Goal: Check status

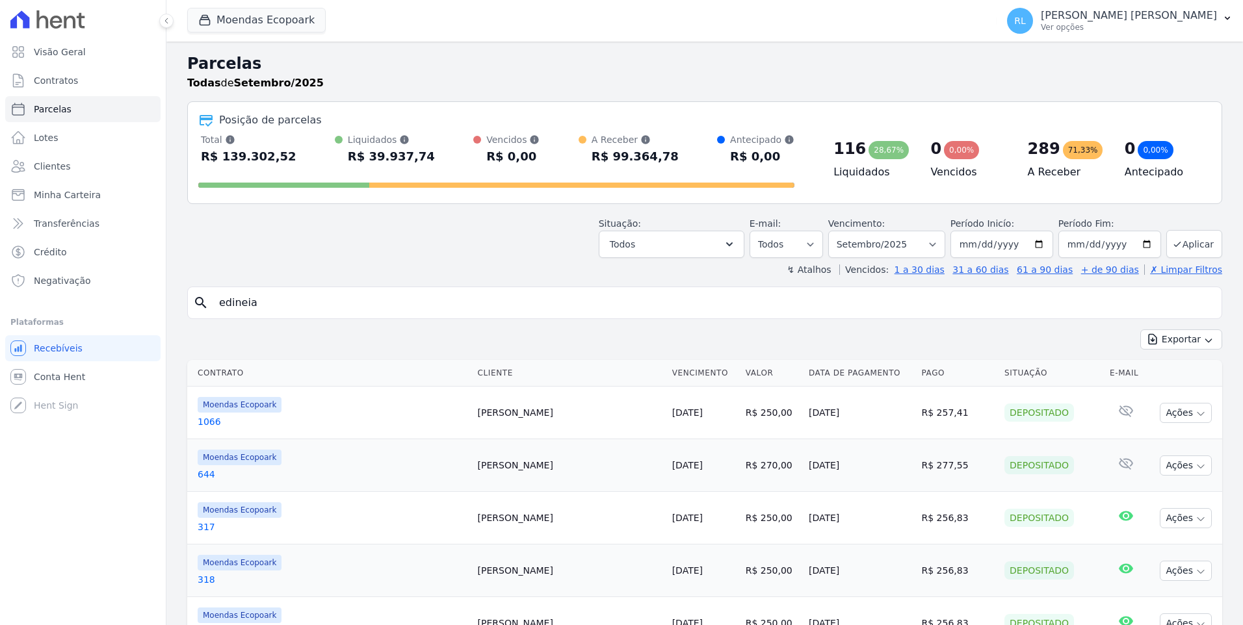
select select
drag, startPoint x: 307, startPoint y: 306, endPoint x: 121, endPoint y: 307, distance: 186.6
click at [121, 307] on div "Visão Geral Contratos [GEOGRAPHIC_DATA] Lotes Clientes Minha Carteira Transferê…" at bounding box center [621, 312] width 1243 height 625
select select
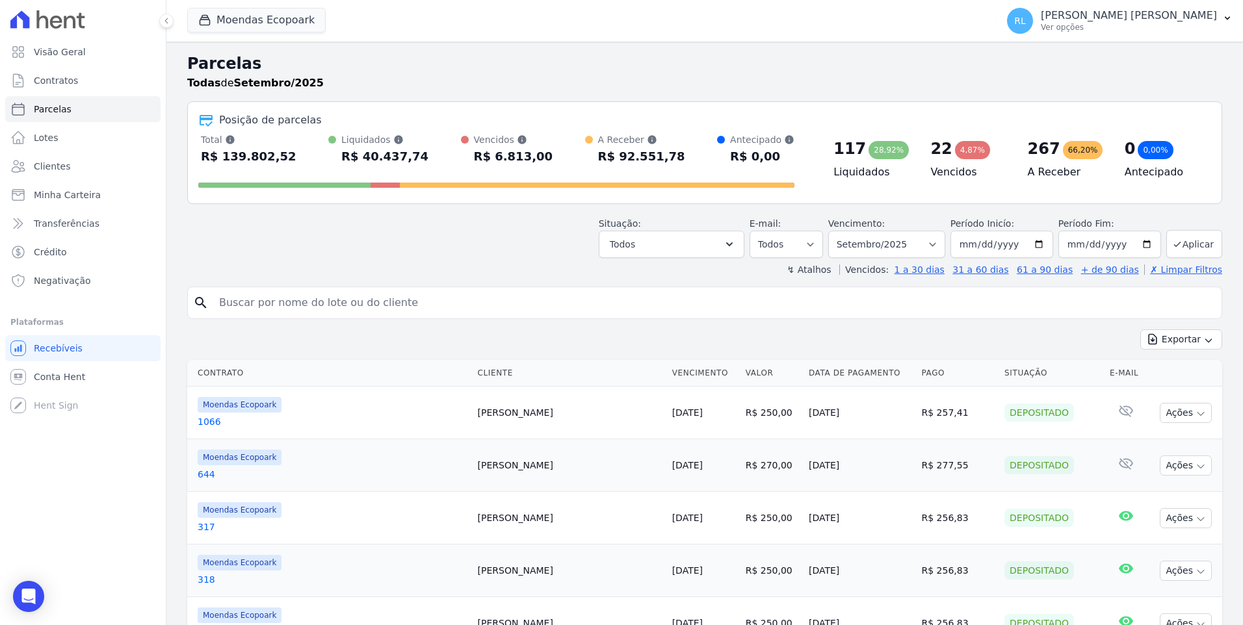
click at [242, 304] on input "search" at bounding box center [713, 303] width 1005 height 26
type input "801"
select select
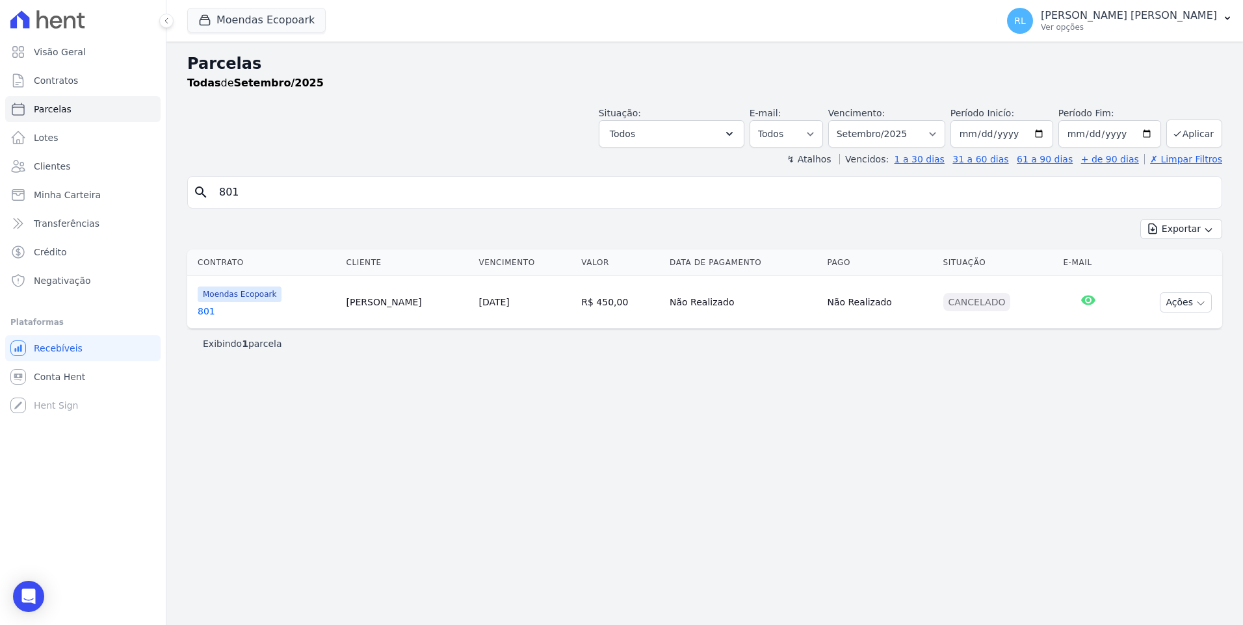
click at [248, 192] on input "801" at bounding box center [713, 192] width 1005 height 26
type input "8"
type input "831"
select select
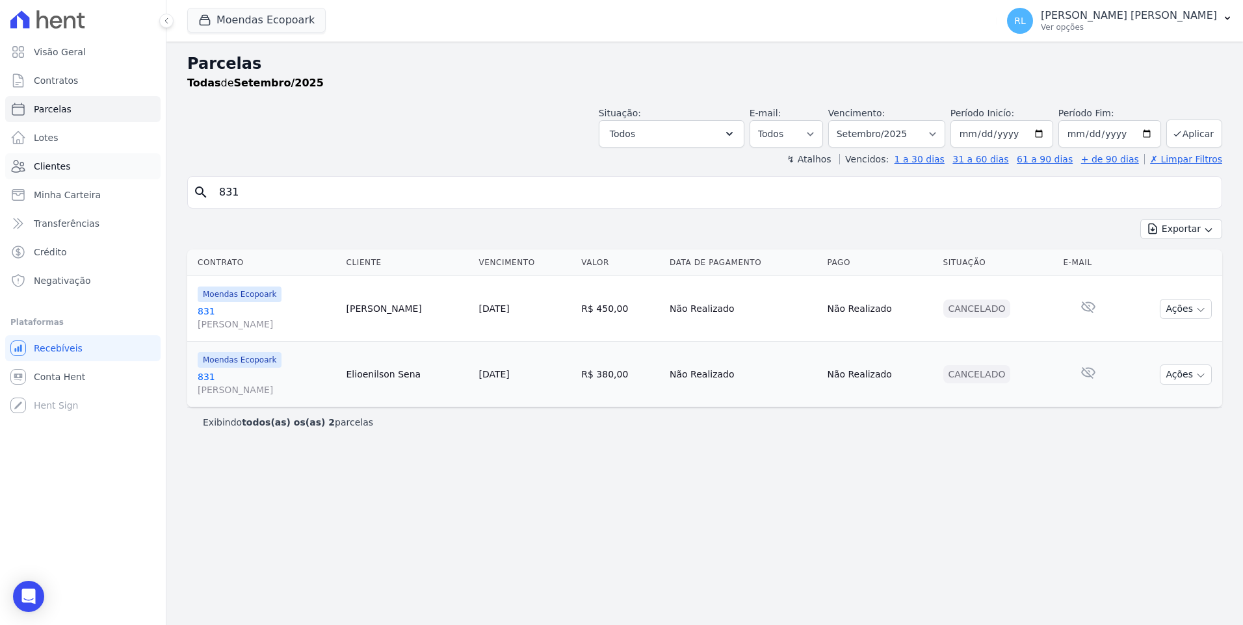
drag, startPoint x: 264, startPoint y: 189, endPoint x: 133, endPoint y: 178, distance: 131.1
click at [133, 178] on div "Visão Geral Contratos [GEOGRAPHIC_DATA] Lotes Clientes Minha Carteira Transferê…" at bounding box center [621, 312] width 1243 height 625
type input "666"
select select
